Goal: Task Accomplishment & Management: Manage account settings

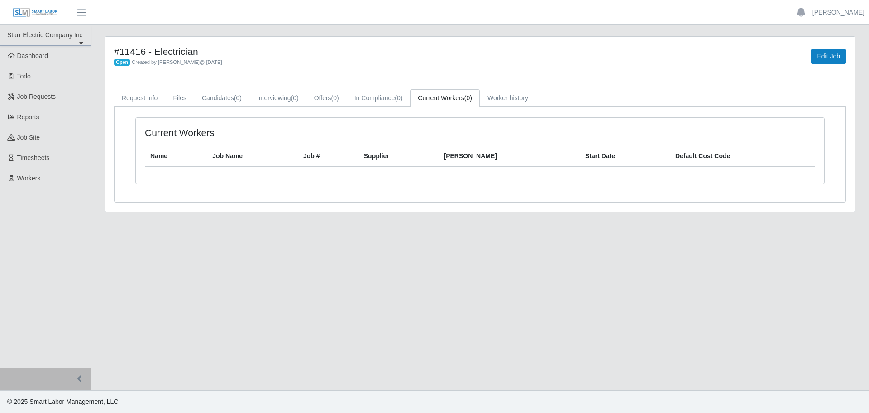
click at [82, 13] on span "button" at bounding box center [82, 12] width 12 height 10
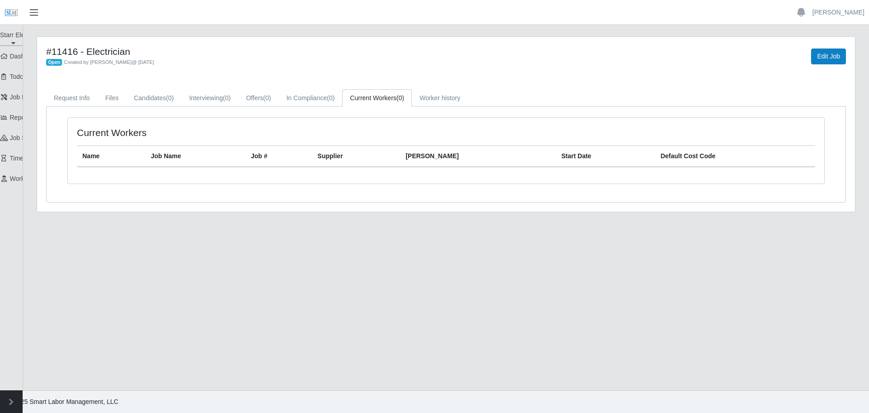
click at [38, 13] on span "button" at bounding box center [34, 12] width 12 height 10
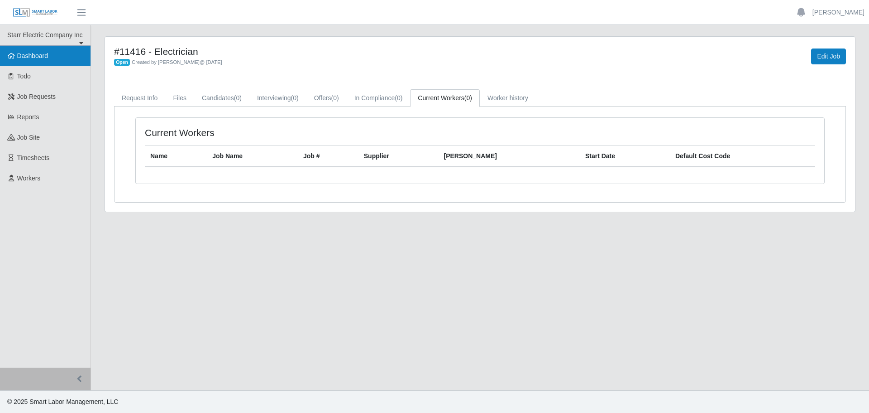
click at [43, 58] on span "Dashboard" at bounding box center [32, 55] width 31 height 7
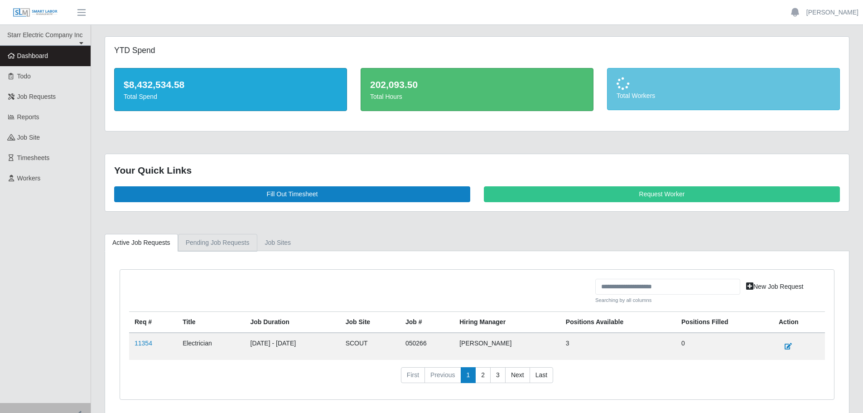
click at [203, 246] on link "Pending Job Requests" at bounding box center [217, 243] width 79 height 18
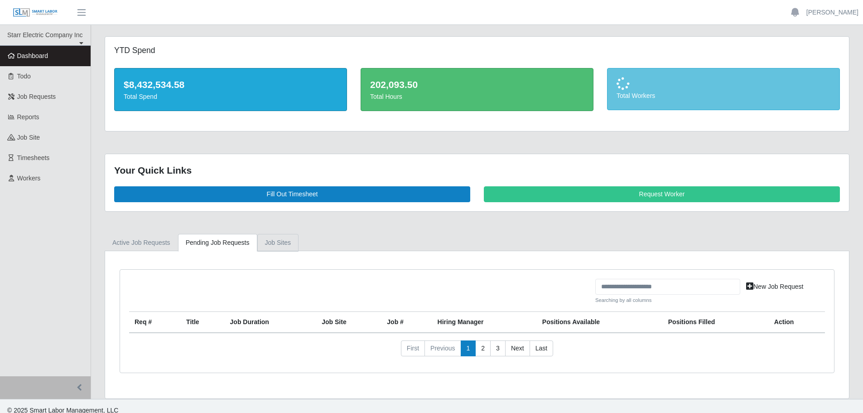
click at [269, 248] on link "job sites" at bounding box center [278, 243] width 42 height 18
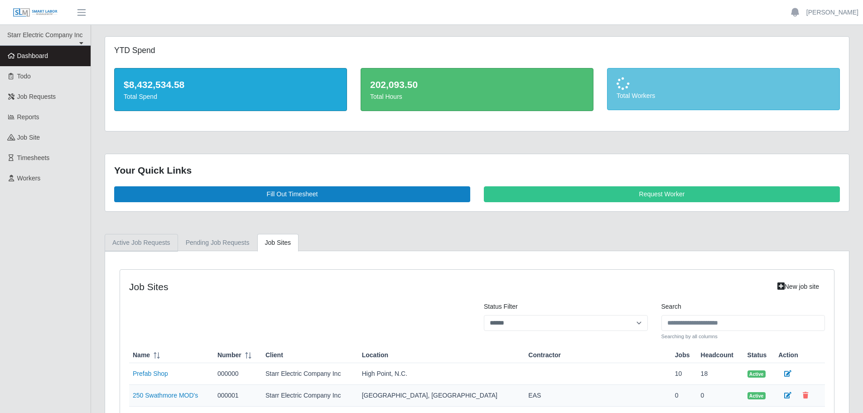
click at [154, 243] on link "Active Job Requests" at bounding box center [141, 243] width 73 height 18
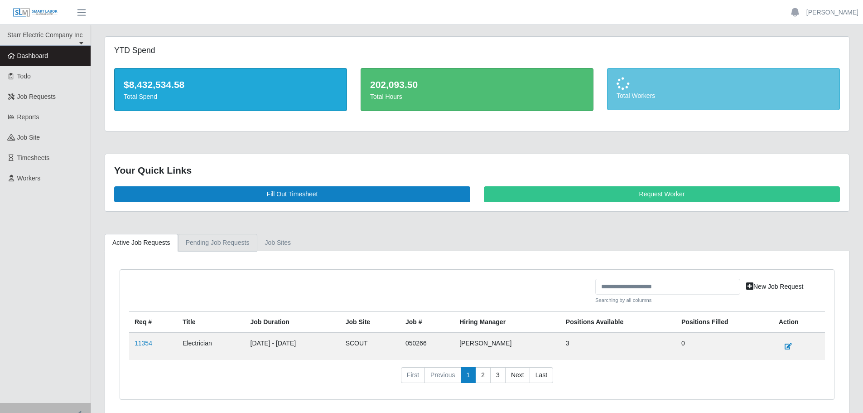
click at [205, 245] on link "Pending Job Requests" at bounding box center [217, 243] width 79 height 18
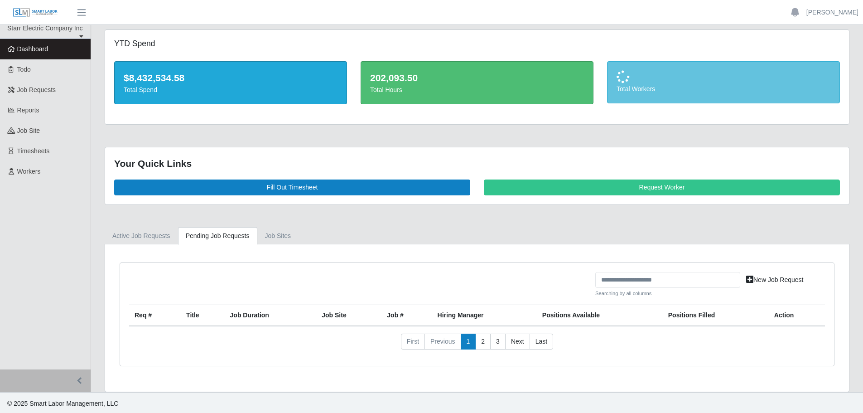
scroll to position [9, 0]
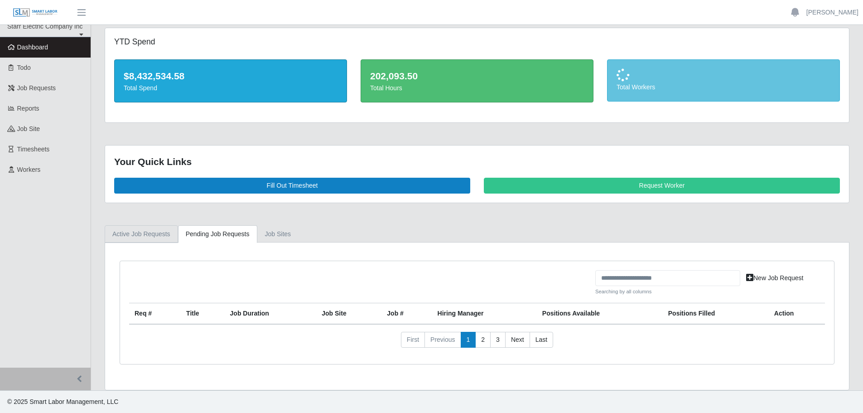
click at [147, 233] on link "Active Job Requests" at bounding box center [141, 234] width 73 height 18
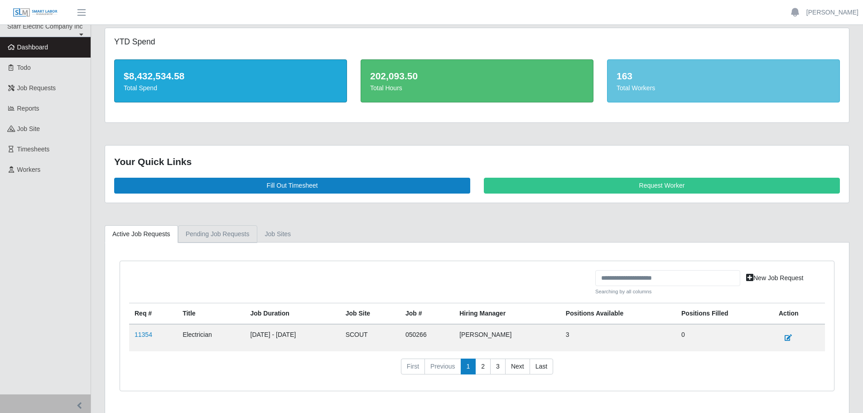
click at [200, 237] on link "Pending Job Requests" at bounding box center [217, 234] width 79 height 18
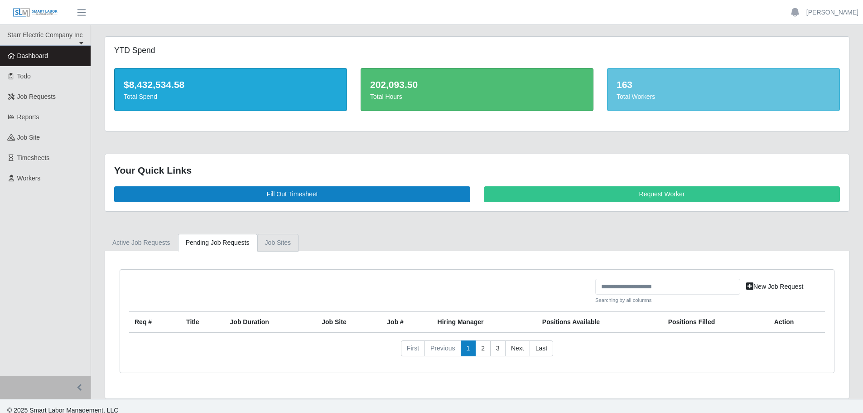
click at [265, 245] on link "job sites" at bounding box center [278, 243] width 42 height 18
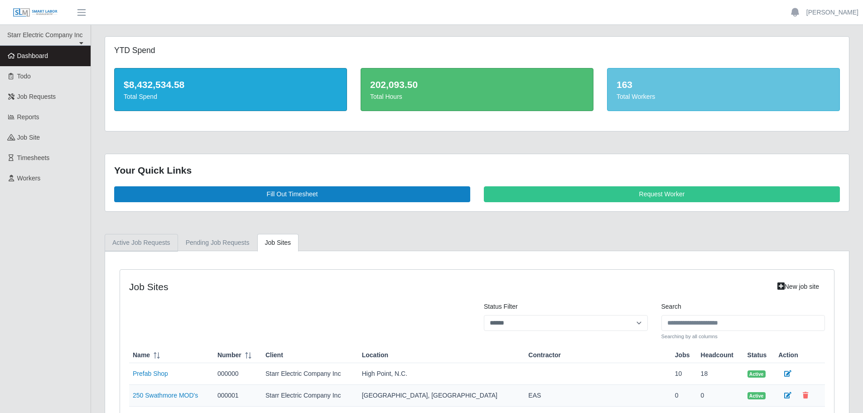
click at [163, 243] on link "Active Job Requests" at bounding box center [141, 243] width 73 height 18
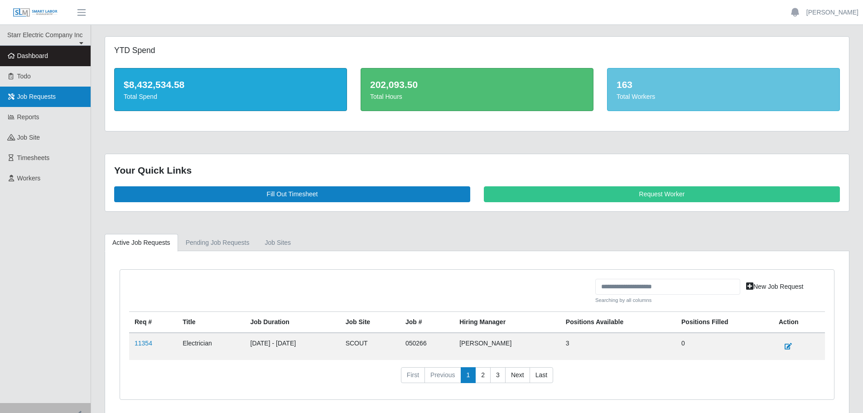
click at [45, 100] on span "Job Requests" at bounding box center [36, 96] width 39 height 7
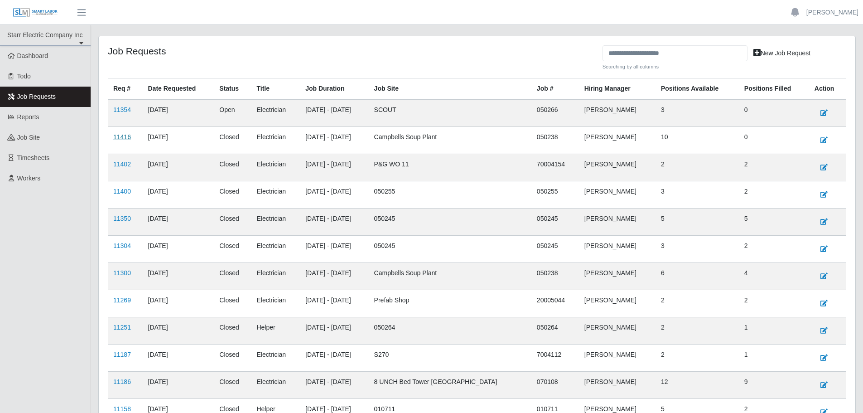
click at [126, 139] on link "11416" at bounding box center [122, 136] width 18 height 7
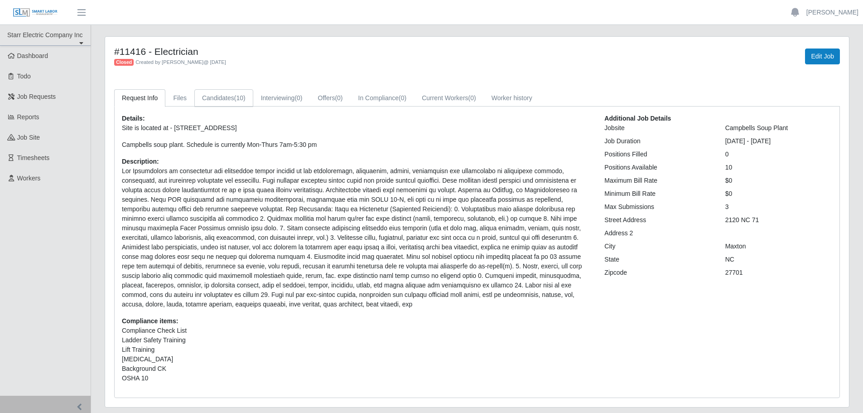
click at [228, 101] on link "Candidates (10)" at bounding box center [223, 98] width 59 height 18
